Goal: Task Accomplishment & Management: Use online tool/utility

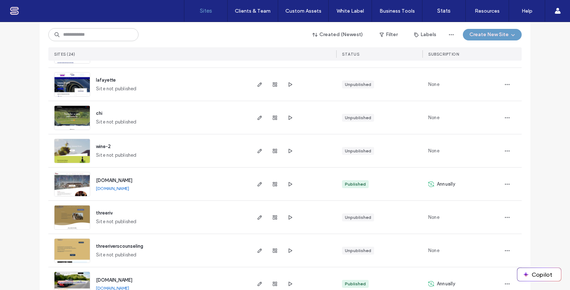
scroll to position [350, 0]
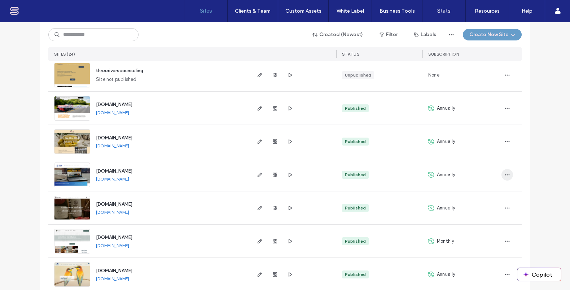
click at [505, 173] on icon "button" at bounding box center [507, 175] width 6 height 6
click at [75, 176] on img at bounding box center [71, 187] width 35 height 49
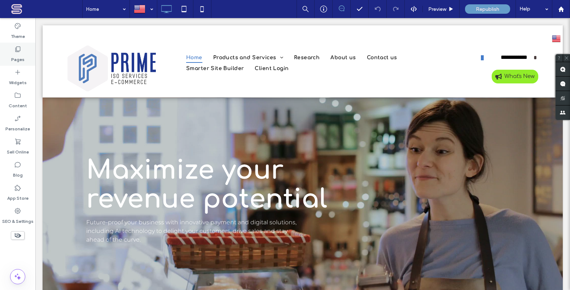
click at [12, 50] on div "Pages" at bounding box center [17, 54] width 35 height 23
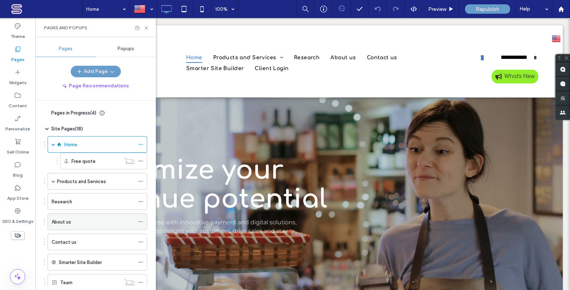
scroll to position [82, 0]
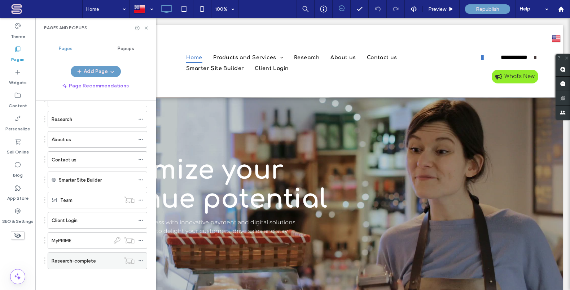
click at [141, 260] on icon at bounding box center [140, 260] width 5 height 5
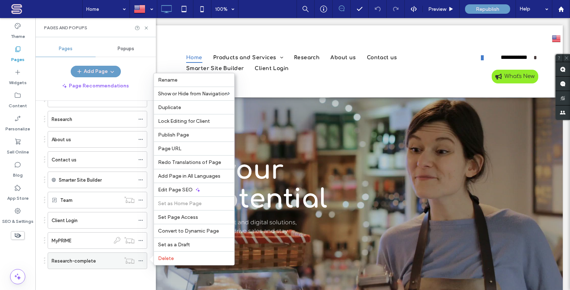
click at [83, 261] on label "Research-complete" at bounding box center [74, 260] width 44 height 13
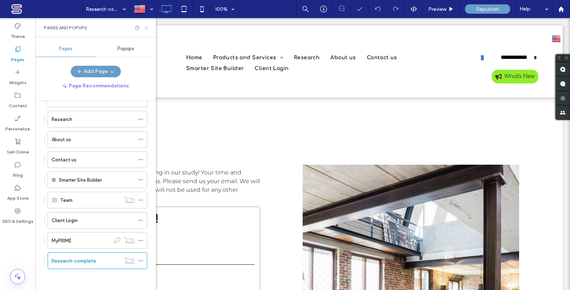
click at [147, 27] on icon at bounding box center [146, 27] width 5 height 5
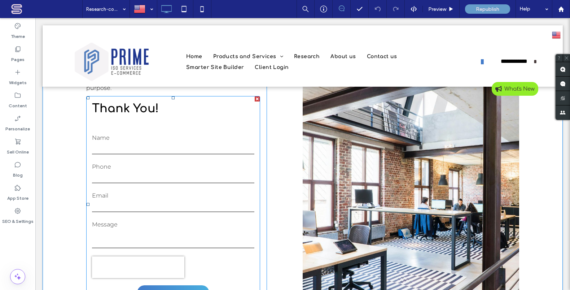
scroll to position [87, 0]
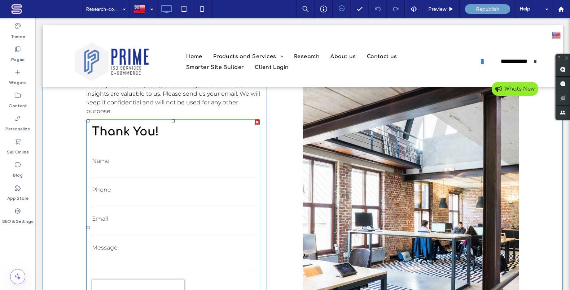
click at [221, 172] on input "text" at bounding box center [173, 171] width 162 height 11
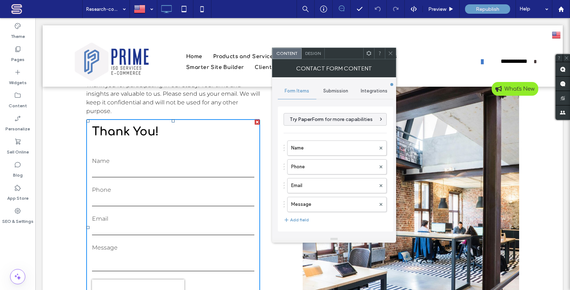
click at [337, 92] on span "Submission" at bounding box center [335, 91] width 25 height 6
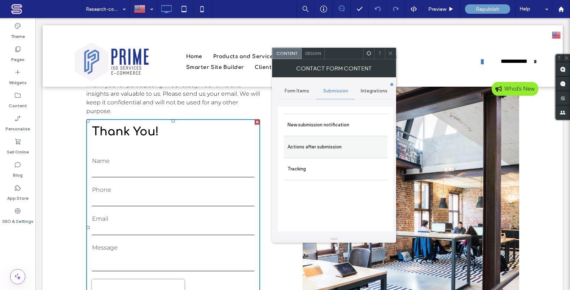
click at [324, 150] on label "Actions after submission" at bounding box center [335, 147] width 96 height 14
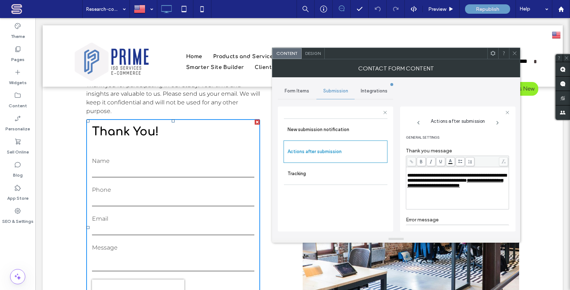
click at [472, 188] on span "**********" at bounding box center [455, 183] width 96 height 10
click at [498, 123] on icon at bounding box center [497, 123] width 6 height 6
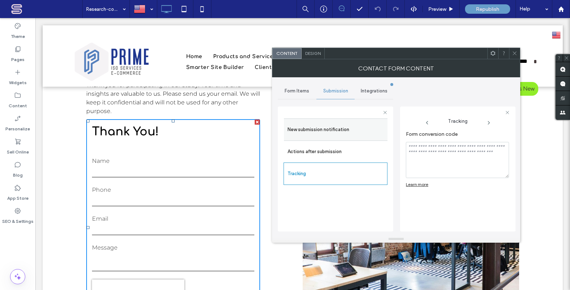
click at [321, 130] on label "New submission notification" at bounding box center [335, 129] width 96 height 14
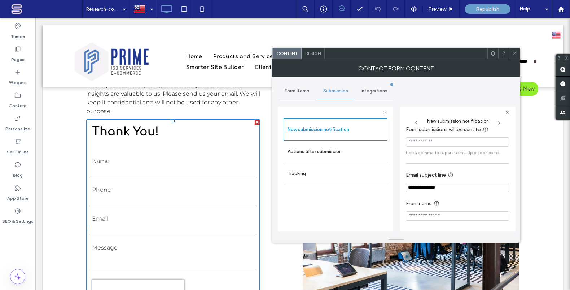
scroll to position [7, 0]
click at [499, 122] on icon at bounding box center [499, 123] width 6 height 6
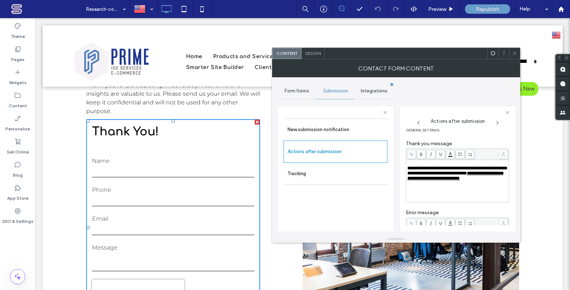
click at [498, 122] on use at bounding box center [497, 122] width 1 height 3
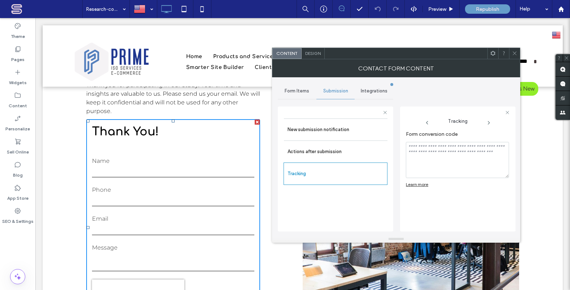
scroll to position [0, 0]
click at [487, 122] on icon at bounding box center [489, 123] width 6 height 6
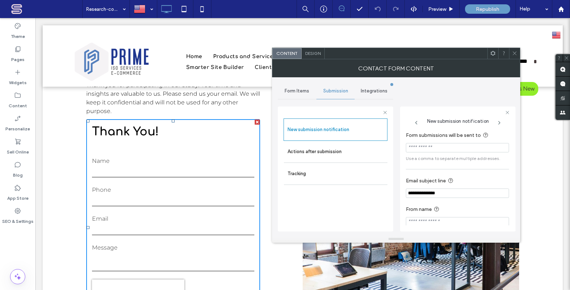
scroll to position [7, 0]
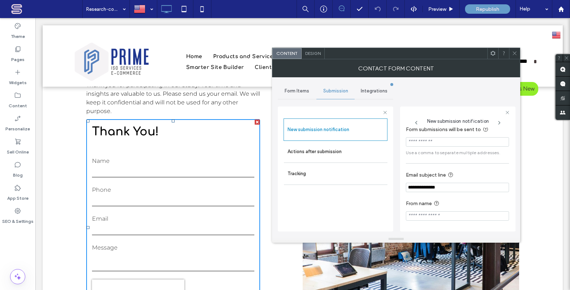
click at [514, 53] on icon at bounding box center [514, 52] width 5 height 5
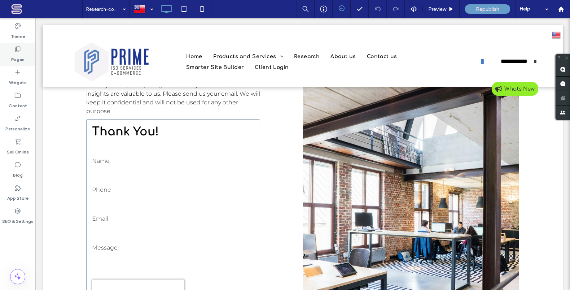
click at [18, 50] on icon at bounding box center [17, 48] width 7 height 7
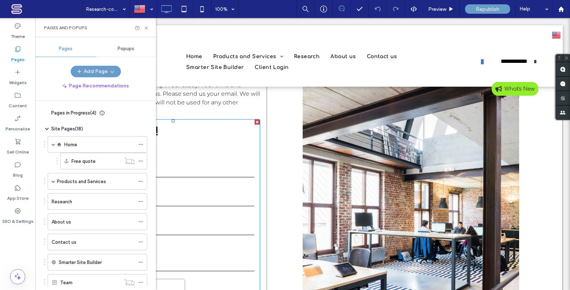
click at [190, 182] on form "Name Phone Email Message ******" at bounding box center [173, 239] width 173 height 191
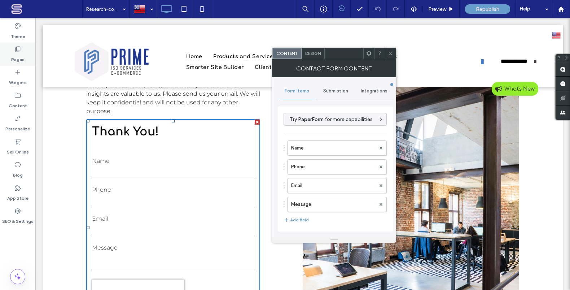
click at [22, 56] on label "Pages" at bounding box center [17, 58] width 13 height 10
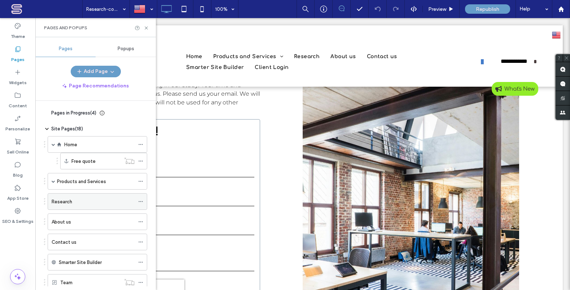
click at [140, 200] on icon at bounding box center [140, 201] width 5 height 5
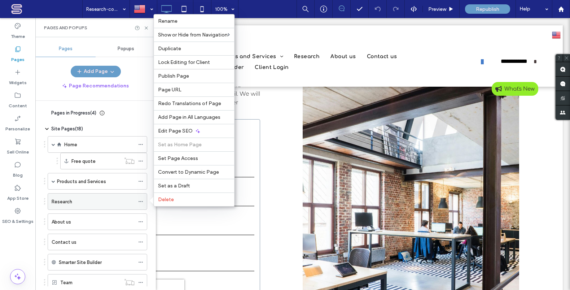
click at [118, 202] on div "Research" at bounding box center [93, 202] width 83 height 8
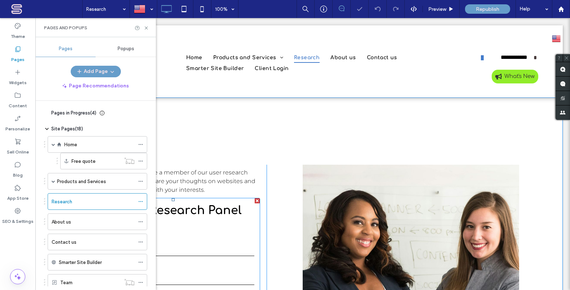
click at [213, 216] on h3 "Join our research Panel" at bounding box center [173, 210] width 173 height 17
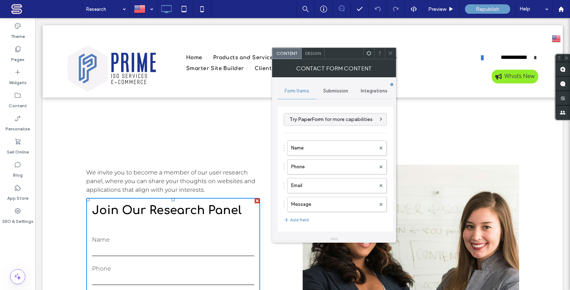
click at [338, 89] on span "Submission" at bounding box center [335, 91] width 25 height 6
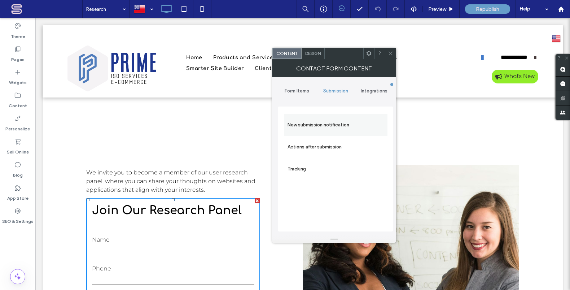
click at [351, 126] on label "New submission notification" at bounding box center [335, 125] width 96 height 14
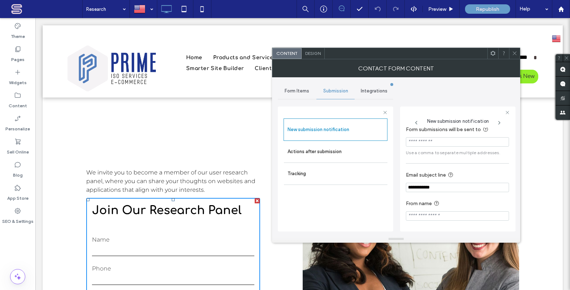
scroll to position [7, 0]
click at [334, 133] on label "New submission notification" at bounding box center [335, 129] width 96 height 14
click at [498, 123] on icon at bounding box center [499, 123] width 6 height 6
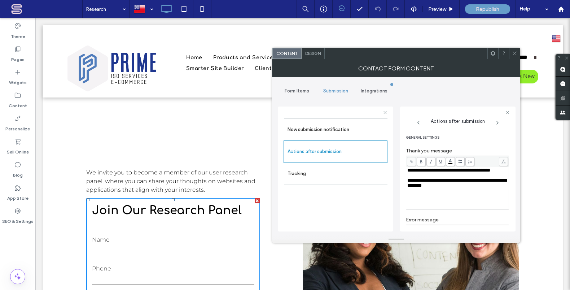
click at [472, 183] on span "**********" at bounding box center [456, 183] width 99 height 10
click at [499, 123] on icon at bounding box center [497, 123] width 6 height 6
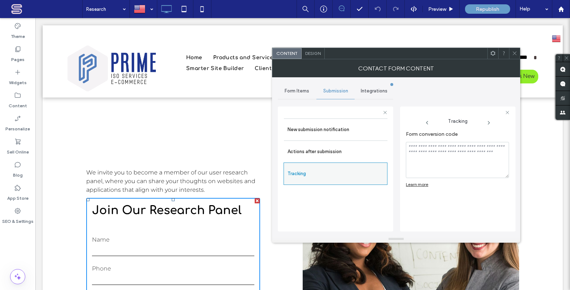
click at [360, 181] on div "Tracking" at bounding box center [335, 173] width 104 height 22
click at [490, 123] on span at bounding box center [488, 123] width 42 height 6
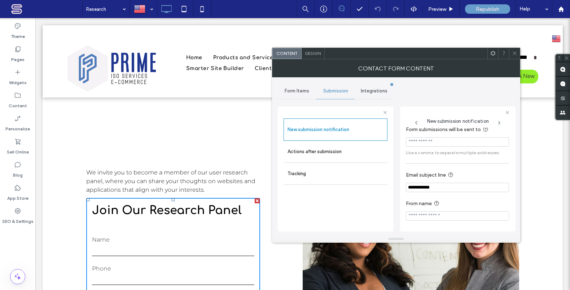
scroll to position [7, 0]
click at [449, 185] on input "**********" at bounding box center [457, 186] width 103 height 9
click at [337, 170] on label "Tracking" at bounding box center [335, 173] width 96 height 14
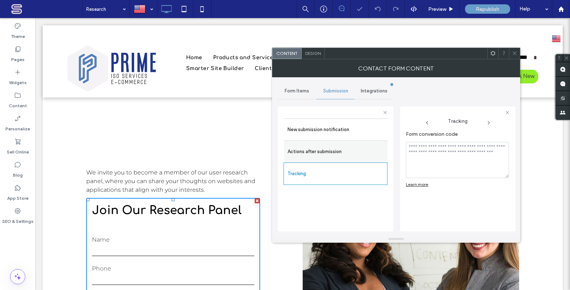
click at [346, 155] on label "Actions after submission" at bounding box center [335, 151] width 96 height 14
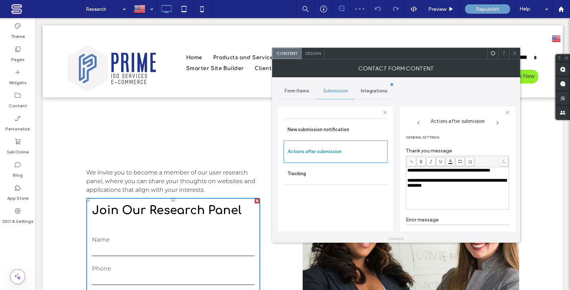
click at [372, 88] on span "Integrations" at bounding box center [374, 91] width 27 height 6
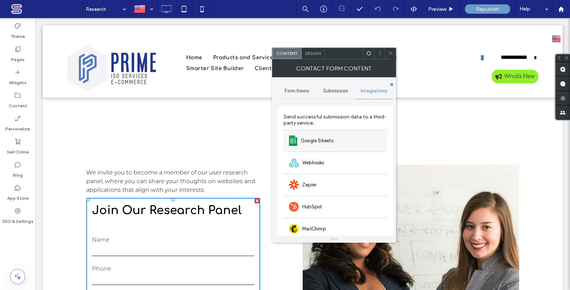
click at [337, 148] on div "Google Sheets" at bounding box center [335, 140] width 104 height 22
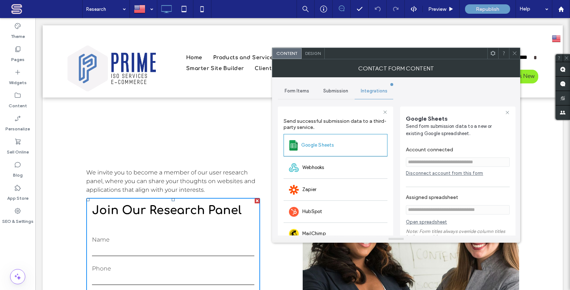
click at [337, 92] on span "Submission" at bounding box center [335, 91] width 25 height 6
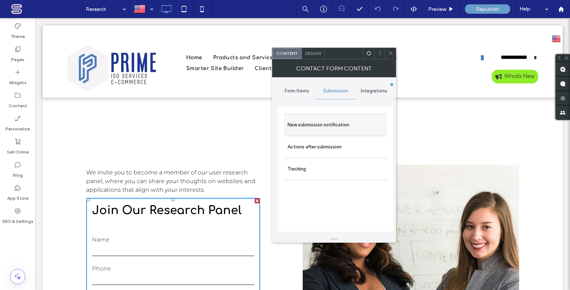
click at [319, 127] on label "New submission notification" at bounding box center [335, 125] width 96 height 14
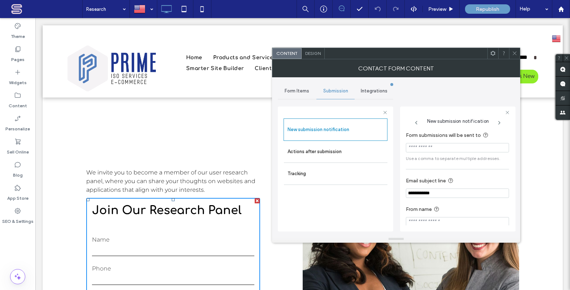
click at [440, 193] on input "**********" at bounding box center [457, 192] width 103 height 9
click at [440, 223] on input "From name" at bounding box center [457, 221] width 103 height 9
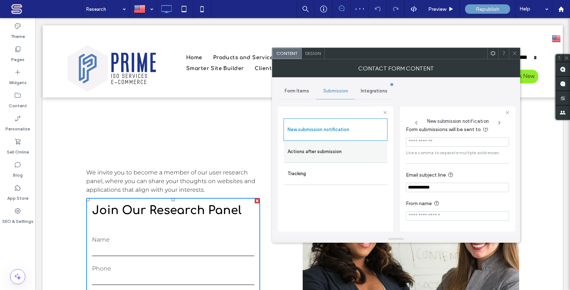
click at [320, 153] on label "Actions after submission" at bounding box center [335, 151] width 96 height 14
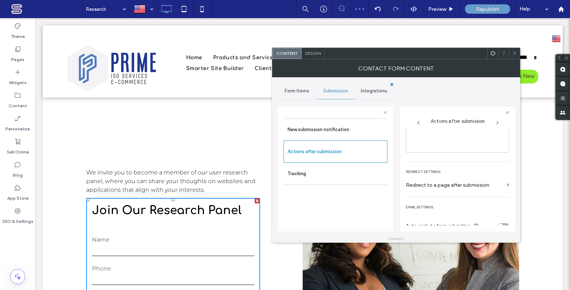
scroll to position [136, 0]
click at [455, 175] on label "Redirect to a page after submission" at bounding box center [455, 176] width 98 height 13
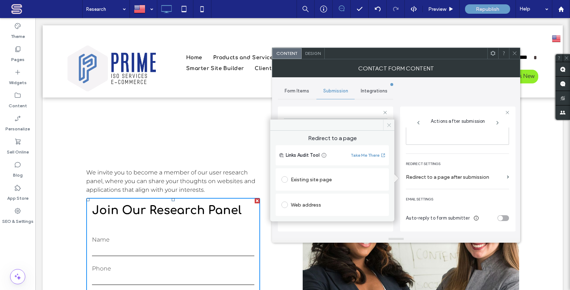
click at [390, 124] on icon at bounding box center [388, 124] width 5 height 5
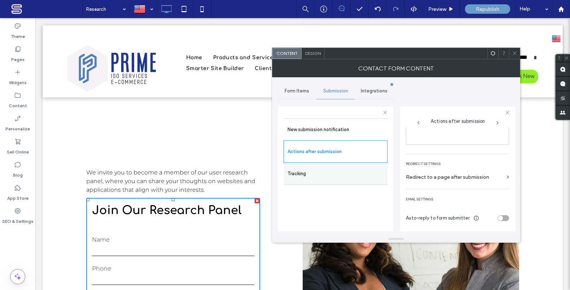
click at [328, 178] on label "Tracking" at bounding box center [335, 173] width 96 height 14
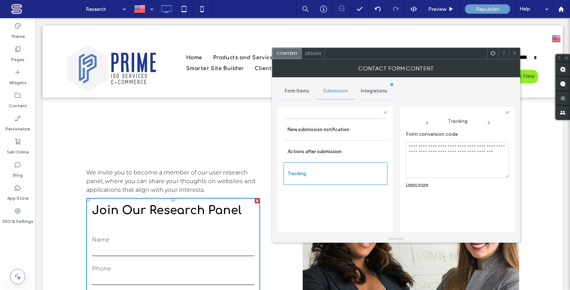
click at [304, 93] on span "Form Items" at bounding box center [297, 91] width 25 height 6
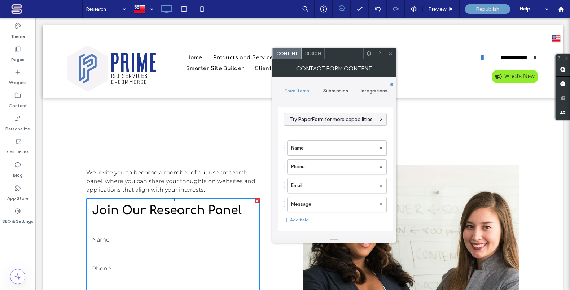
click at [339, 91] on span "Submission" at bounding box center [335, 91] width 25 height 6
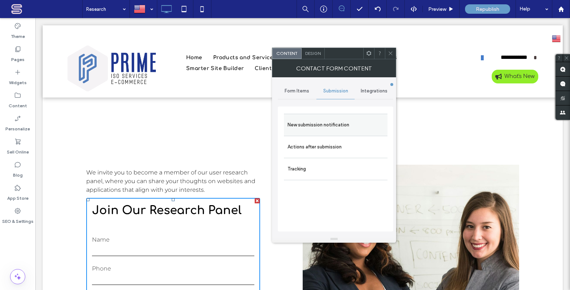
click at [337, 130] on label "New submission notification" at bounding box center [335, 125] width 96 height 14
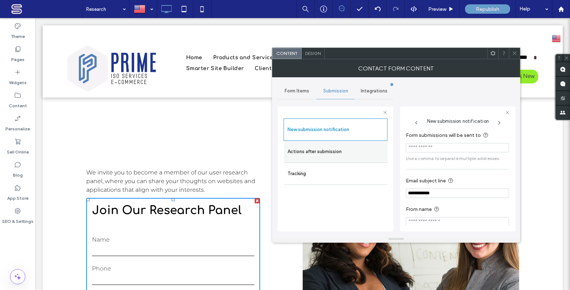
click at [335, 152] on label "Actions after submission" at bounding box center [335, 151] width 96 height 14
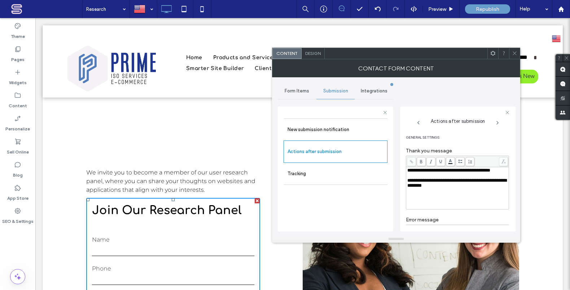
click at [497, 122] on icon at bounding box center [497, 123] width 6 height 6
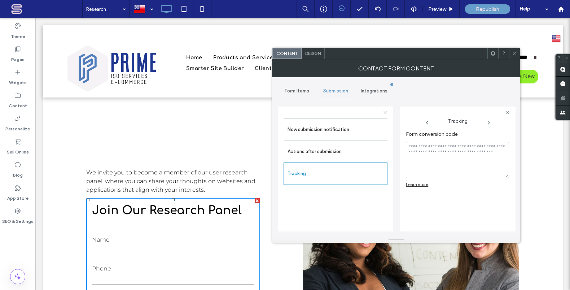
click at [487, 123] on icon at bounding box center [489, 123] width 6 height 6
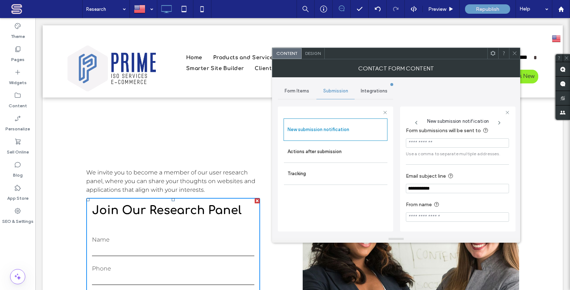
scroll to position [7, 0]
click at [516, 53] on icon at bounding box center [514, 52] width 5 height 5
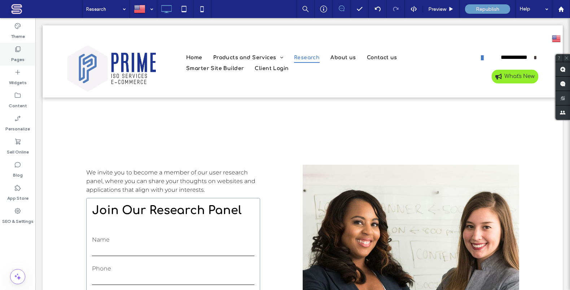
click at [16, 51] on icon at bounding box center [17, 48] width 7 height 7
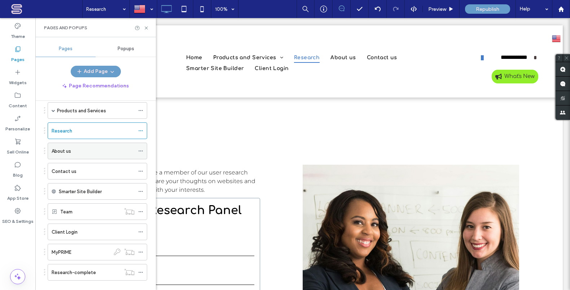
scroll to position [82, 0]
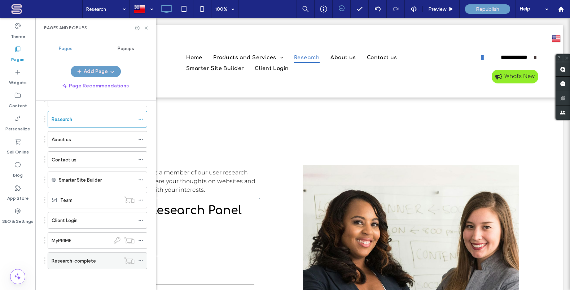
click at [103, 257] on div "Research-complete" at bounding box center [86, 261] width 69 height 8
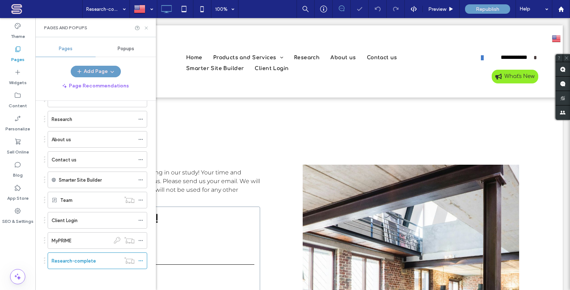
click at [146, 28] on icon at bounding box center [146, 27] width 5 height 5
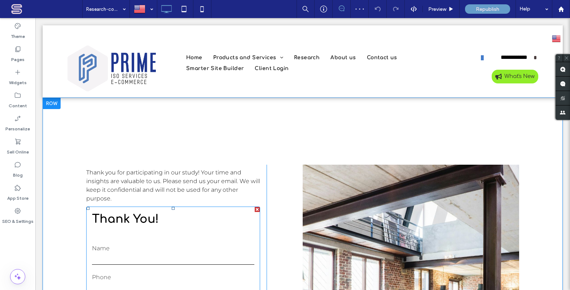
click at [195, 252] on div "Name" at bounding box center [173, 255] width 173 height 22
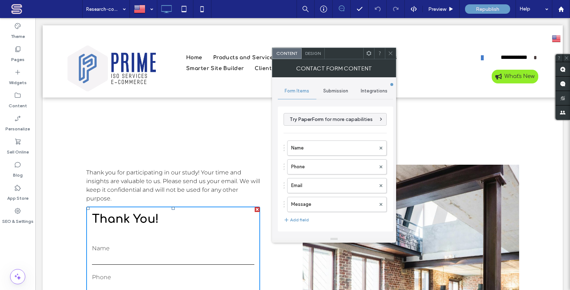
click at [336, 89] on span "Submission" at bounding box center [335, 91] width 25 height 6
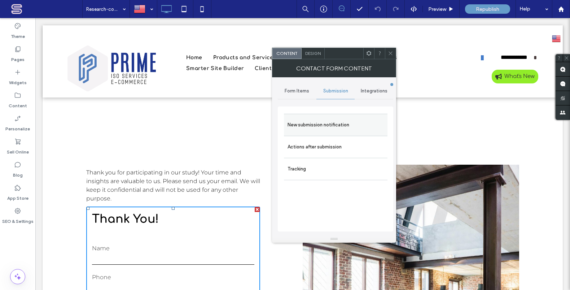
click at [349, 126] on label "New submission notification" at bounding box center [335, 125] width 96 height 14
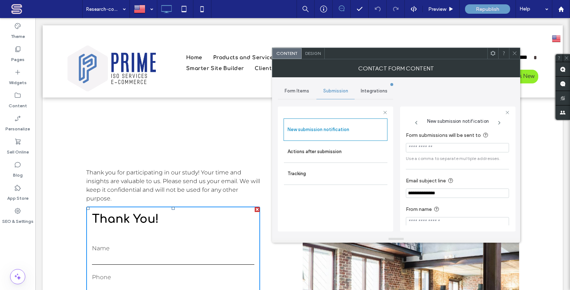
click at [499, 122] on icon at bounding box center [499, 123] width 6 height 6
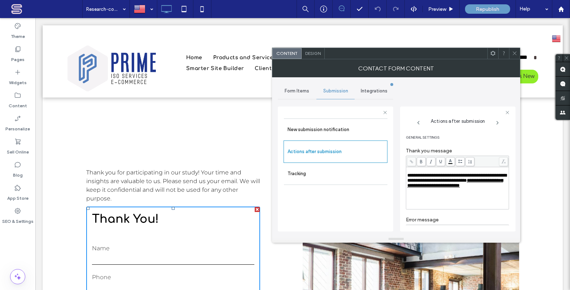
click at [498, 122] on icon at bounding box center [497, 123] width 6 height 6
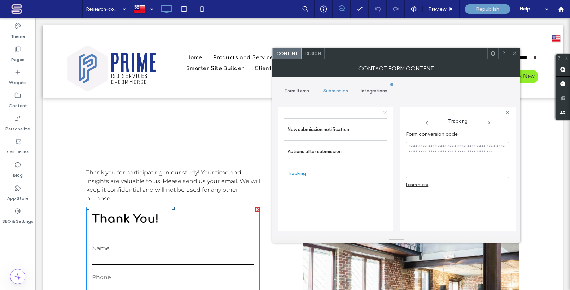
click at [498, 122] on span at bounding box center [488, 123] width 42 height 6
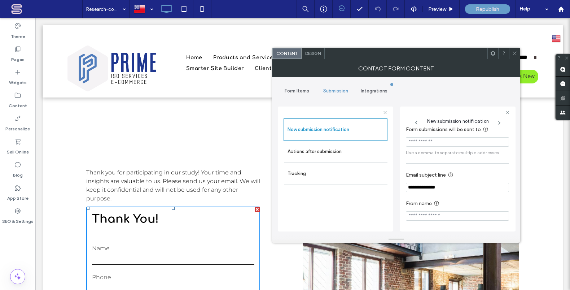
scroll to position [7, 0]
click at [307, 152] on label "Actions after submission" at bounding box center [335, 151] width 96 height 14
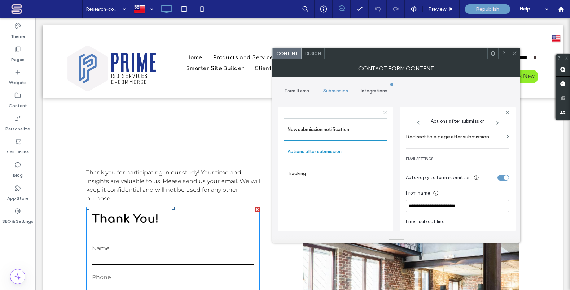
scroll to position [182, 0]
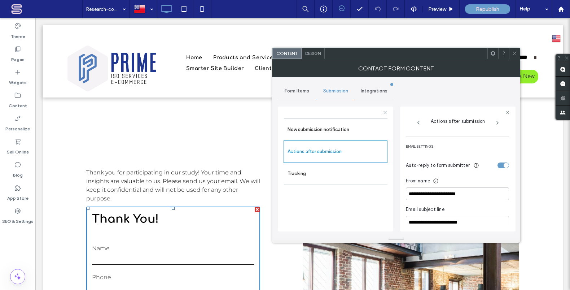
click at [507, 126] on span at bounding box center [508, 124] width 2 height 3
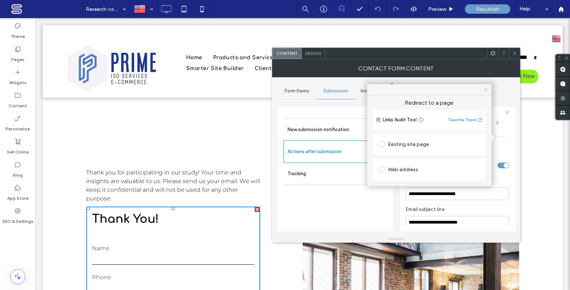
click at [485, 90] on icon at bounding box center [485, 89] width 5 height 5
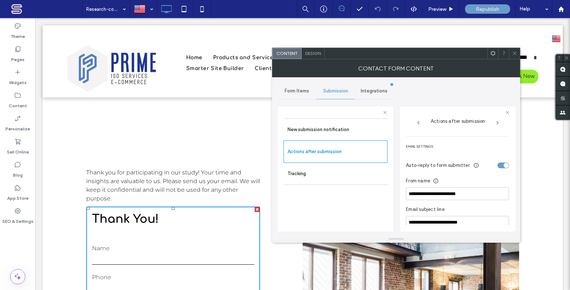
click at [507, 126] on span at bounding box center [508, 124] width 2 height 3
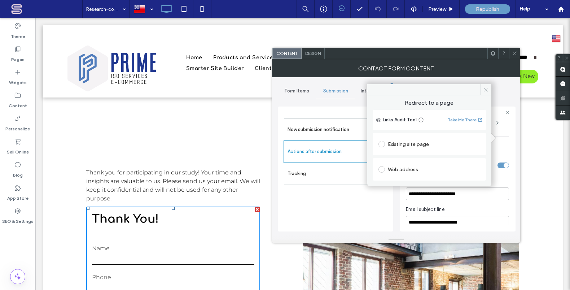
click at [484, 89] on icon at bounding box center [485, 89] width 5 height 5
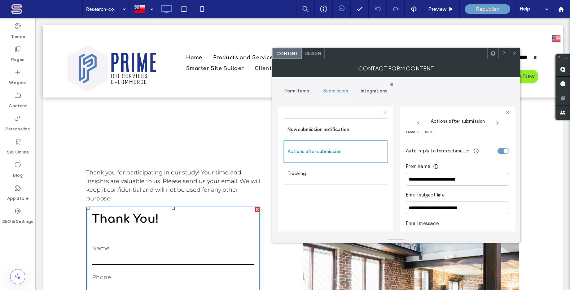
scroll to position [109, 0]
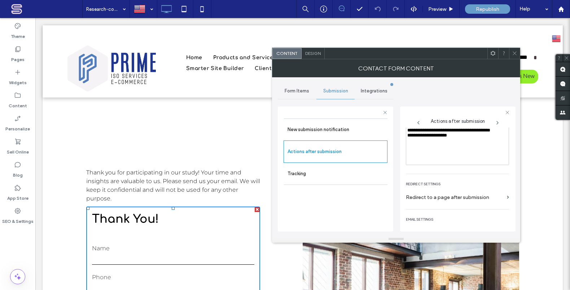
click at [486, 204] on label "Redirect to a page after submission" at bounding box center [455, 196] width 98 height 13
click at [484, 204] on label "Redirect to a page after submission" at bounding box center [455, 196] width 98 height 13
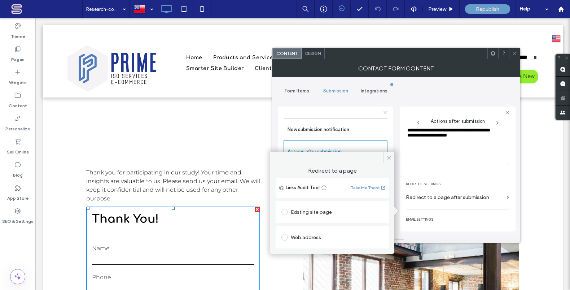
click at [286, 211] on span at bounding box center [284, 211] width 6 height 6
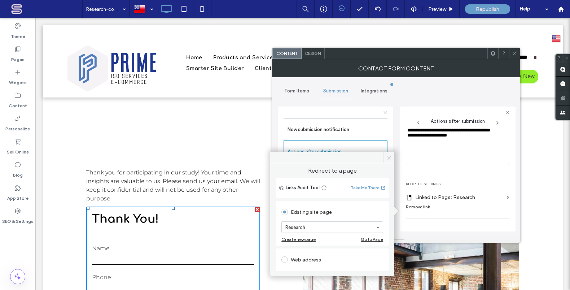
click at [389, 157] on use at bounding box center [389, 157] width 4 height 4
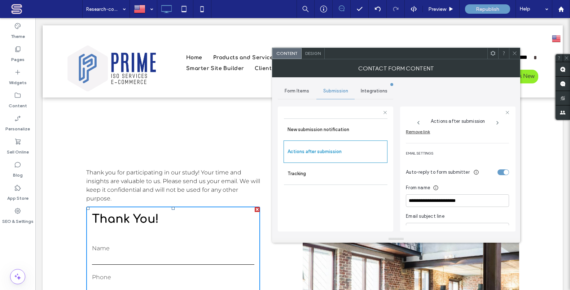
scroll to position [196, 0]
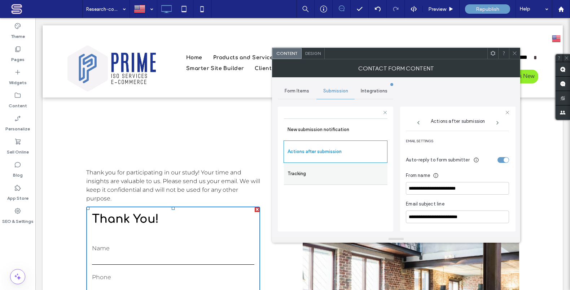
click at [300, 175] on label "Tracking" at bounding box center [335, 173] width 96 height 14
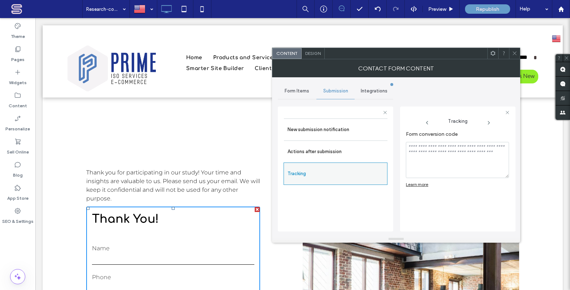
scroll to position [0, 0]
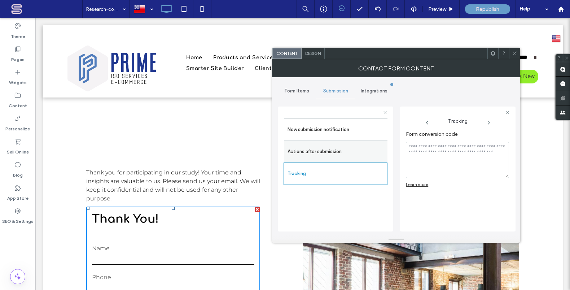
click at [317, 151] on label "Actions after submission" at bounding box center [335, 151] width 96 height 14
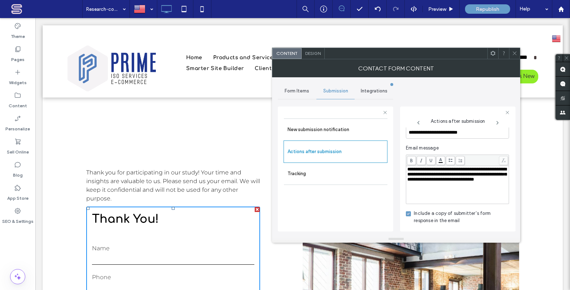
scroll to position [292, 0]
click at [377, 90] on span "Integrations" at bounding box center [374, 91] width 27 height 6
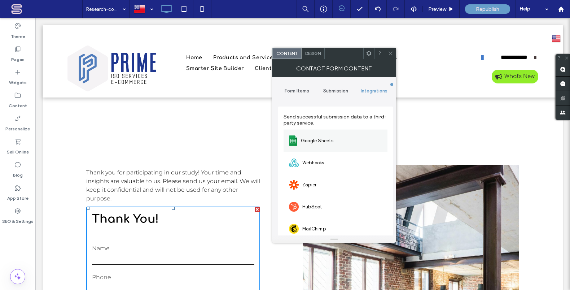
click at [349, 140] on div "Google Sheets" at bounding box center [335, 140] width 104 height 22
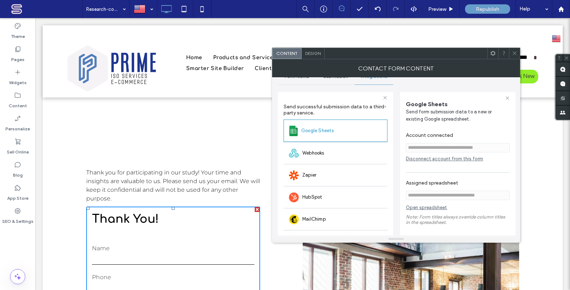
scroll to position [0, 0]
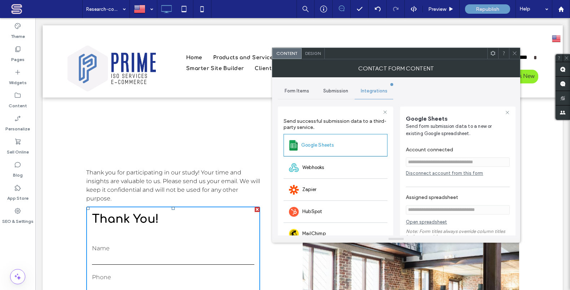
click at [296, 90] on span "Form Items" at bounding box center [297, 91] width 25 height 6
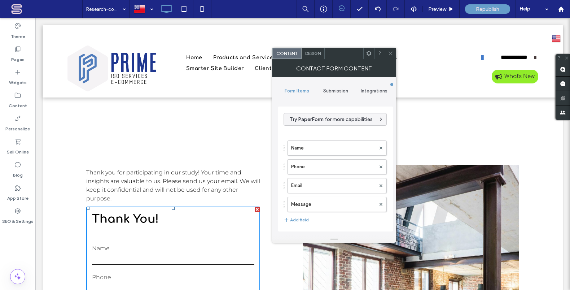
click at [310, 52] on span "Design" at bounding box center [313, 52] width 16 height 5
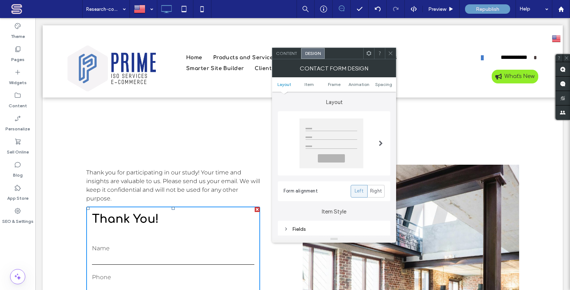
click at [290, 54] on span "Content" at bounding box center [286, 52] width 21 height 5
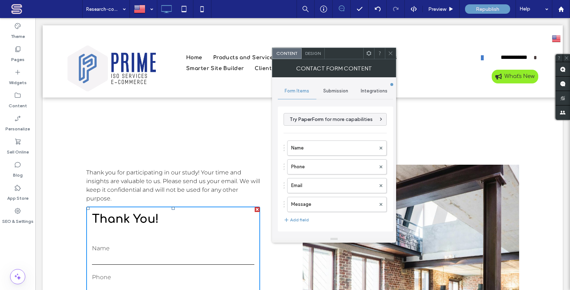
click at [330, 91] on span "Submission" at bounding box center [335, 91] width 25 height 6
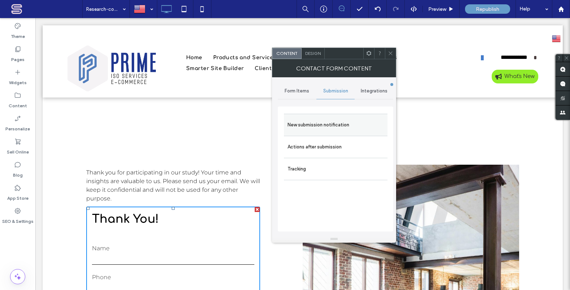
click at [344, 123] on label "New submission notification" at bounding box center [335, 125] width 96 height 14
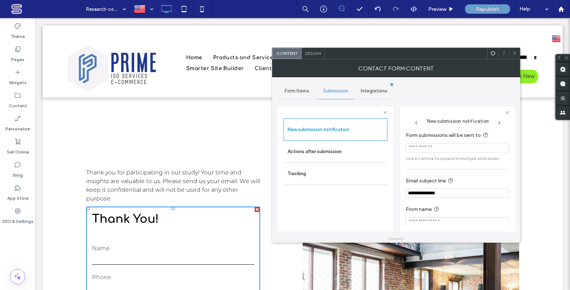
scroll to position [7, 0]
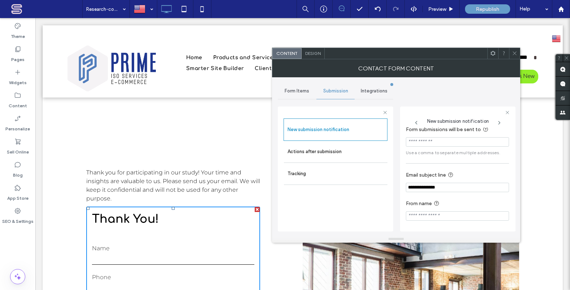
click at [514, 52] on icon at bounding box center [514, 52] width 5 height 5
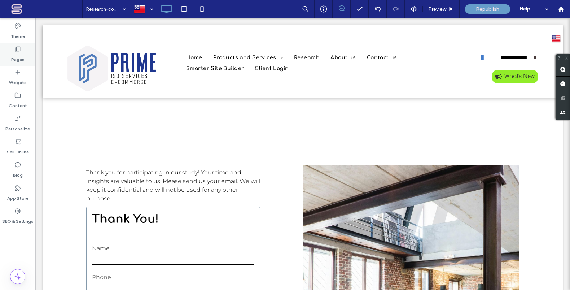
click at [16, 58] on label "Pages" at bounding box center [17, 58] width 13 height 10
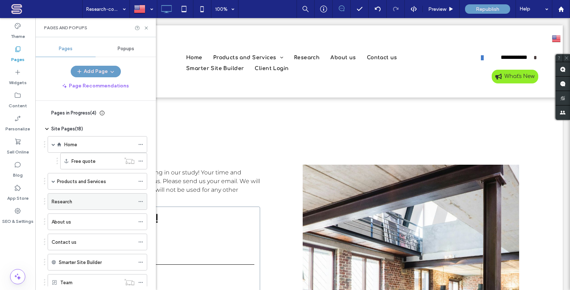
click at [104, 203] on div "Research" at bounding box center [93, 202] width 83 height 8
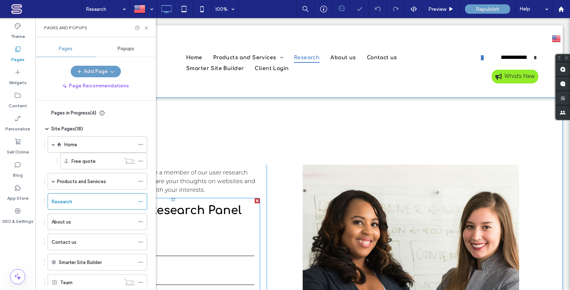
click at [207, 210] on h3 "Join our research Panel" at bounding box center [173, 210] width 173 height 17
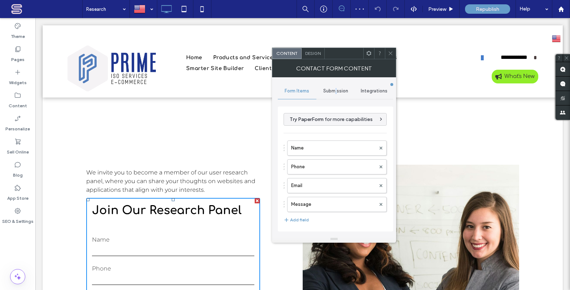
click at [337, 90] on span "Submission" at bounding box center [335, 91] width 25 height 6
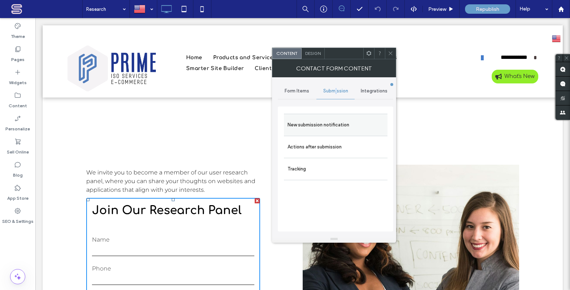
click at [329, 127] on label "New submission notification" at bounding box center [335, 125] width 96 height 14
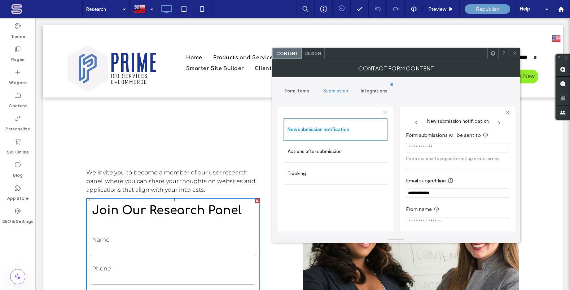
click at [434, 195] on input "**********" at bounding box center [457, 192] width 103 height 9
drag, startPoint x: 444, startPoint y: 194, endPoint x: 396, endPoint y: 189, distance: 47.8
click at [396, 189] on div "**********" at bounding box center [396, 156] width 237 height 158
click at [418, 194] on input "********" at bounding box center [457, 192] width 103 height 9
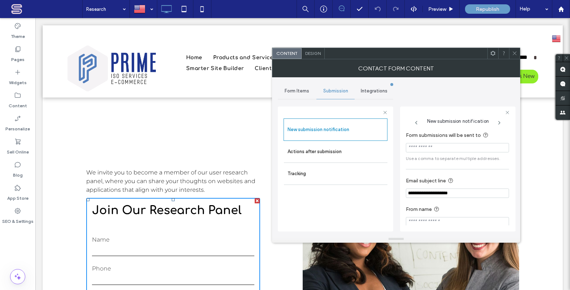
scroll to position [7, 0]
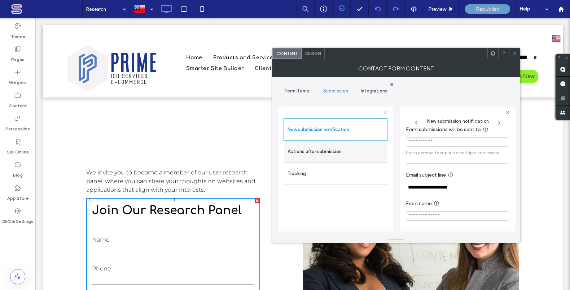
type input "**********"
click at [326, 152] on label "Actions after submission" at bounding box center [335, 151] width 96 height 14
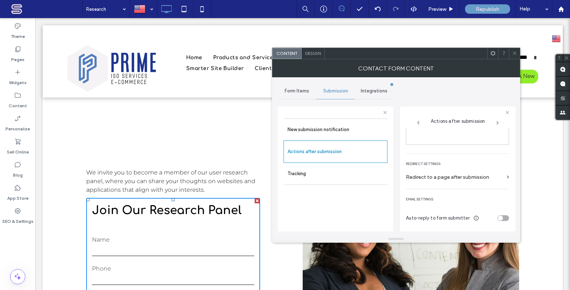
scroll to position [136, 0]
click at [514, 53] on use at bounding box center [514, 54] width 4 height 4
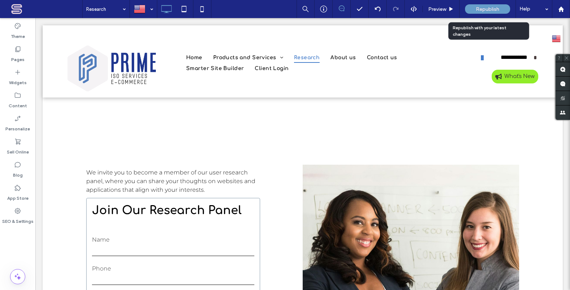
click at [494, 9] on span "Republish" at bounding box center [487, 9] width 23 height 6
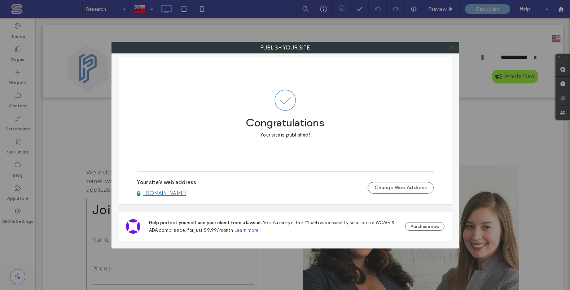
click at [451, 47] on icon at bounding box center [450, 47] width 5 height 5
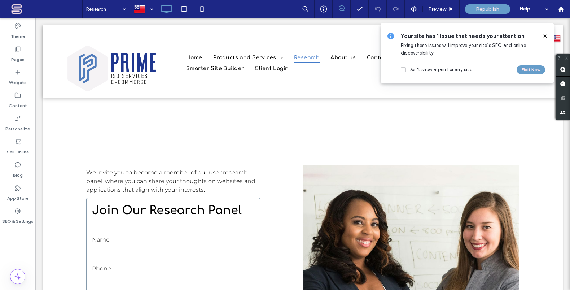
click at [546, 35] on icon at bounding box center [545, 36] width 6 height 6
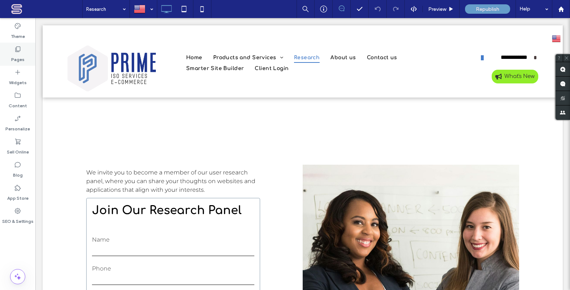
click at [17, 46] on icon at bounding box center [17, 48] width 7 height 7
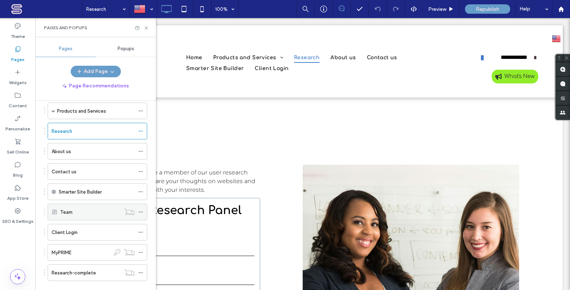
scroll to position [82, 0]
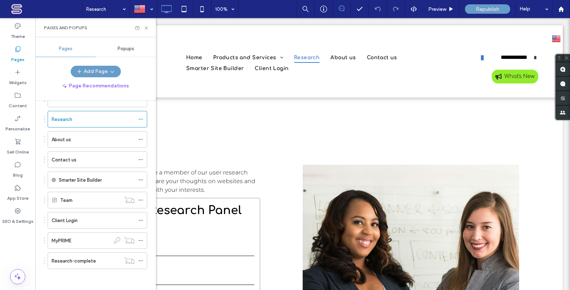
click at [19, 50] on use at bounding box center [18, 49] width 5 height 5
click at [18, 50] on use at bounding box center [18, 49] width 5 height 5
click at [89, 259] on label "Research-complete" at bounding box center [74, 260] width 44 height 13
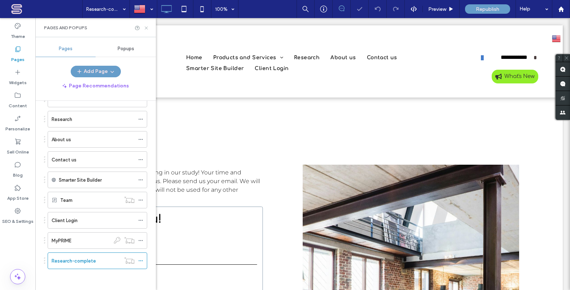
click at [145, 26] on use at bounding box center [146, 27] width 3 height 3
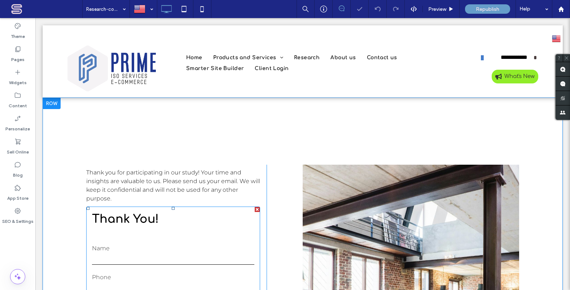
click at [182, 251] on label "Name" at bounding box center [173, 248] width 162 height 9
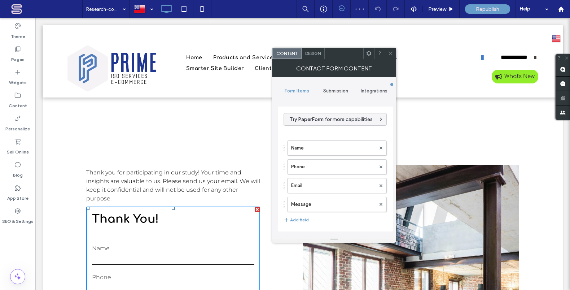
click at [342, 90] on span "Submission" at bounding box center [335, 91] width 25 height 6
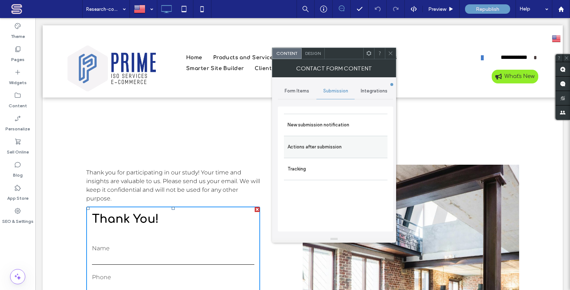
click at [359, 147] on label "Actions after submission" at bounding box center [335, 147] width 96 height 14
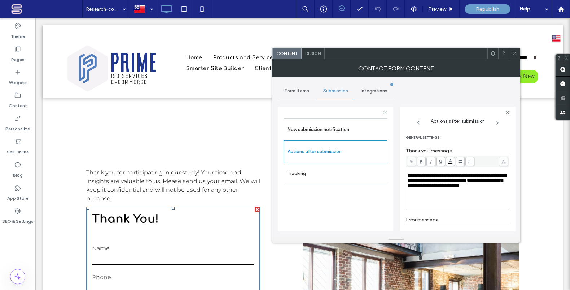
scroll to position [175, 0]
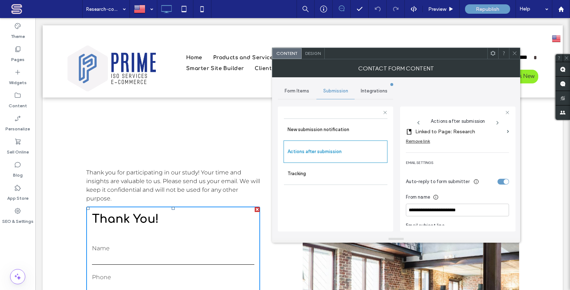
click at [424, 144] on div "Remove link" at bounding box center [418, 140] width 24 height 5
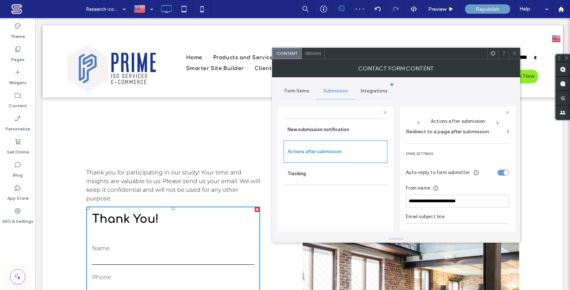
click at [515, 52] on icon at bounding box center [514, 52] width 5 height 5
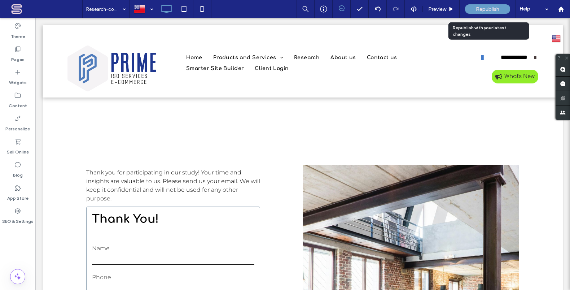
click at [494, 9] on span "Republish" at bounding box center [487, 9] width 23 height 6
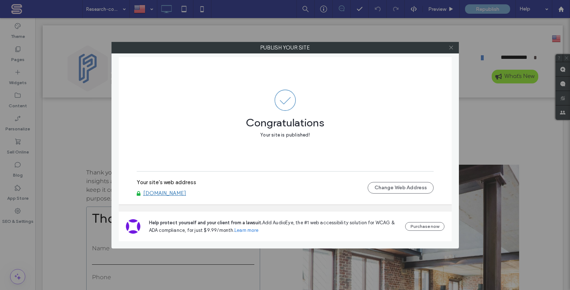
click at [451, 47] on icon at bounding box center [450, 47] width 5 height 5
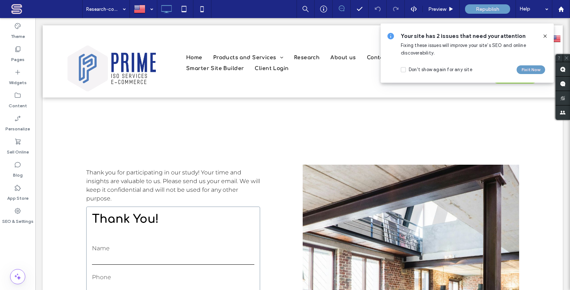
click at [546, 36] on icon at bounding box center [545, 36] width 6 height 6
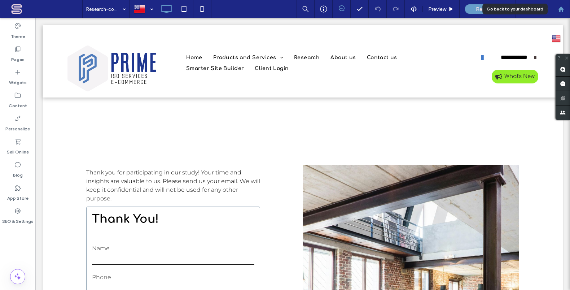
click at [560, 9] on use at bounding box center [560, 8] width 5 height 5
